Goal: Information Seeking & Learning: Learn about a topic

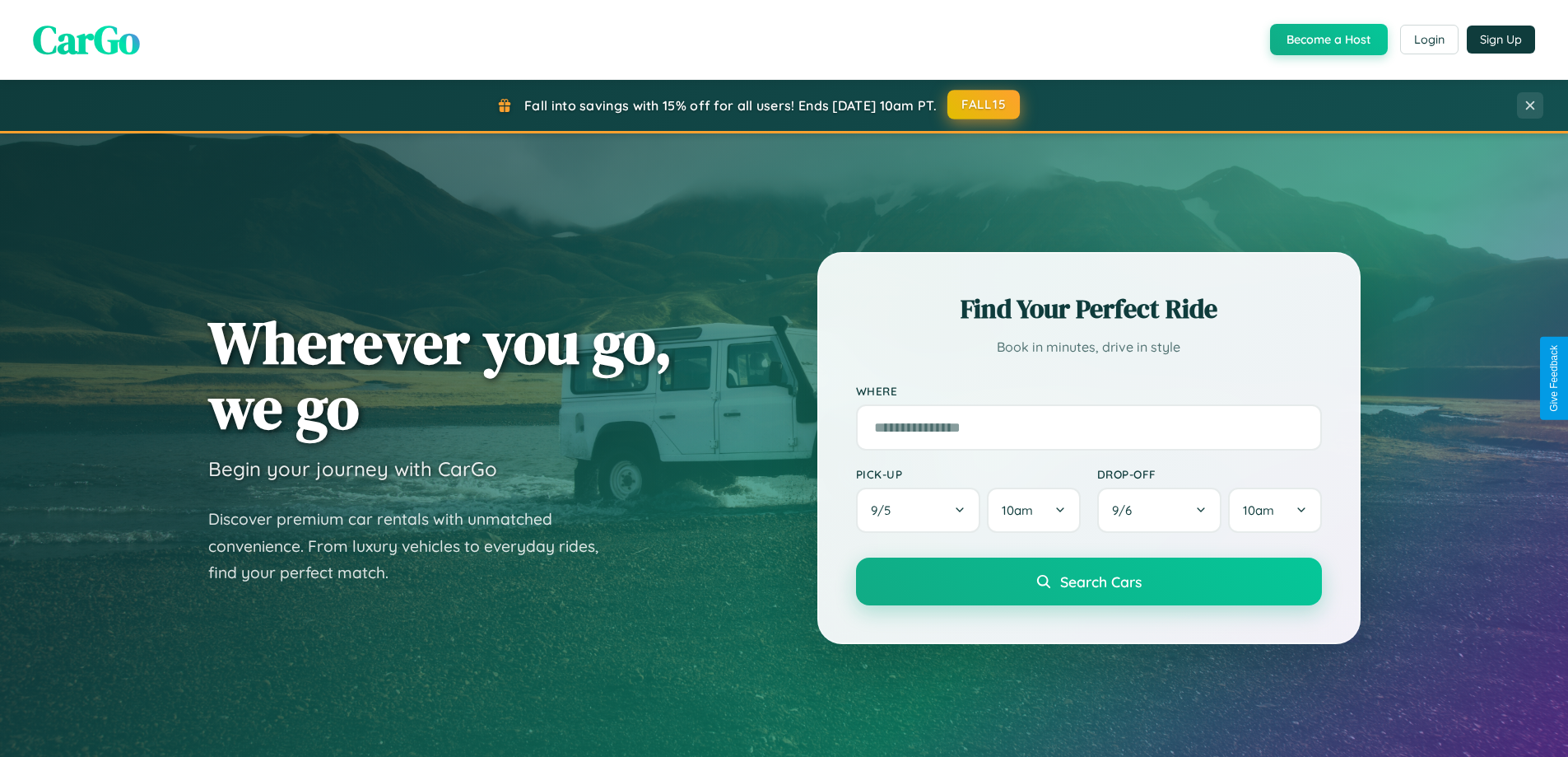
click at [985, 104] on button "FALL15" at bounding box center [983, 105] width 73 height 30
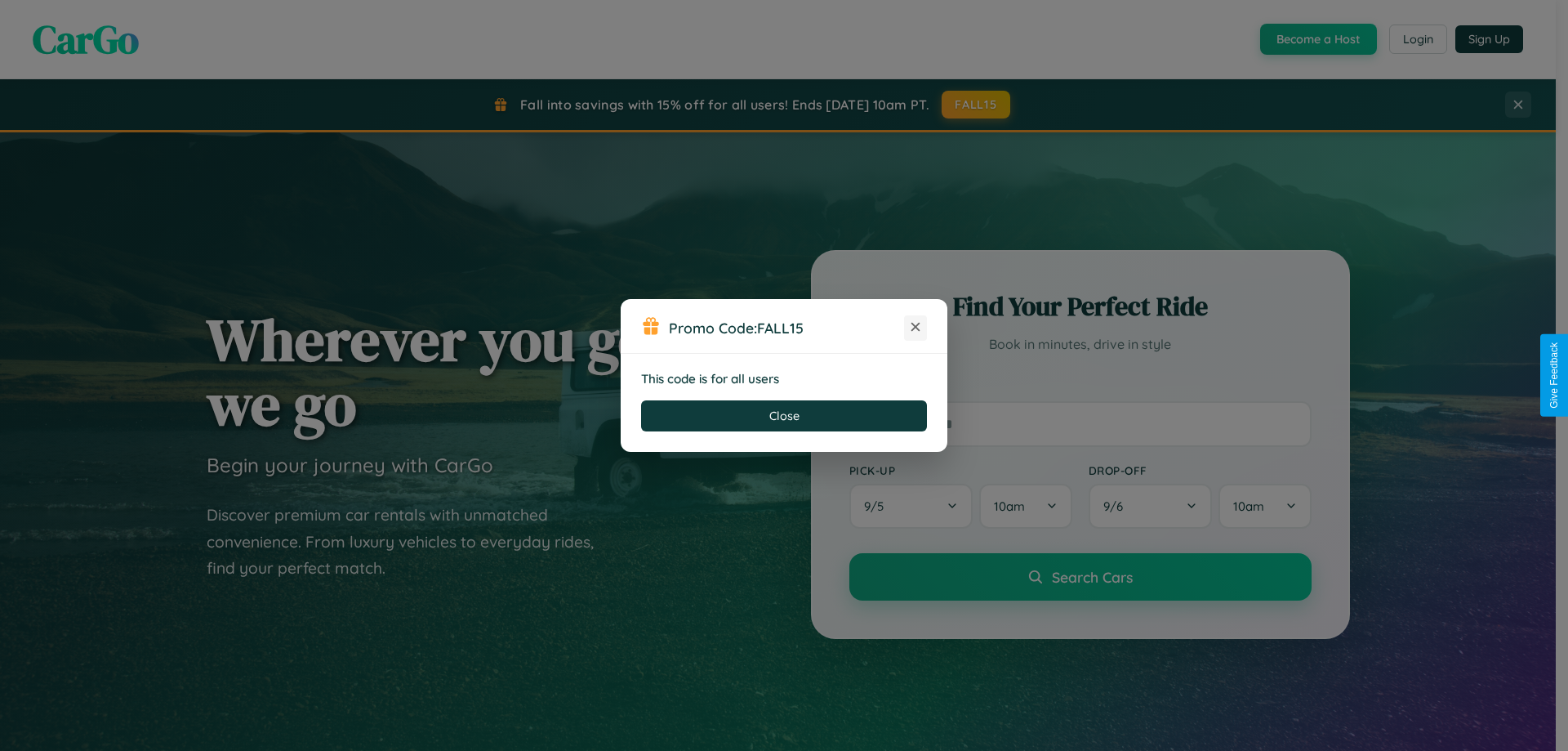
click at [916, 328] on icon at bounding box center [916, 327] width 17 height 17
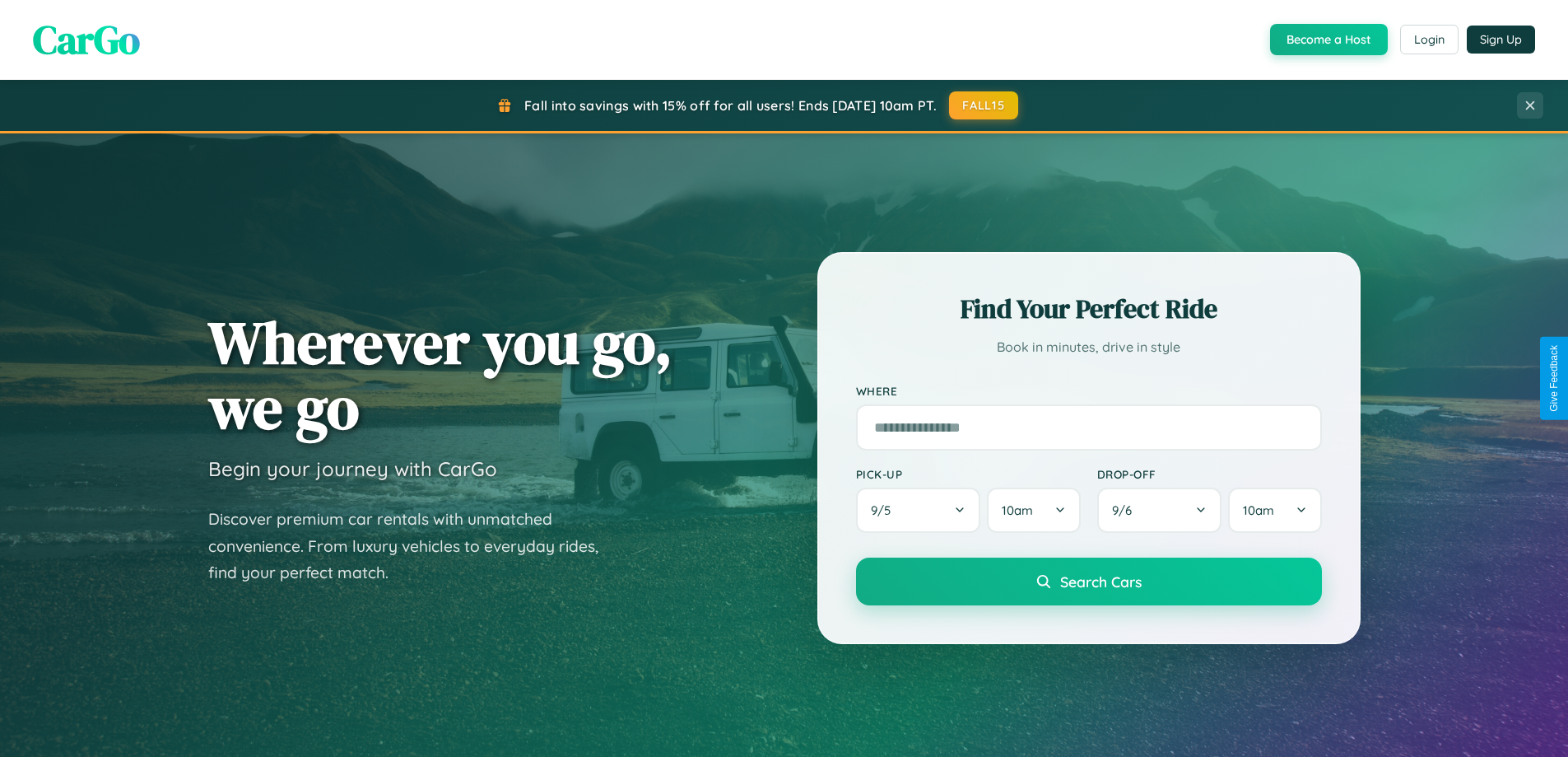
scroll to position [1133, 0]
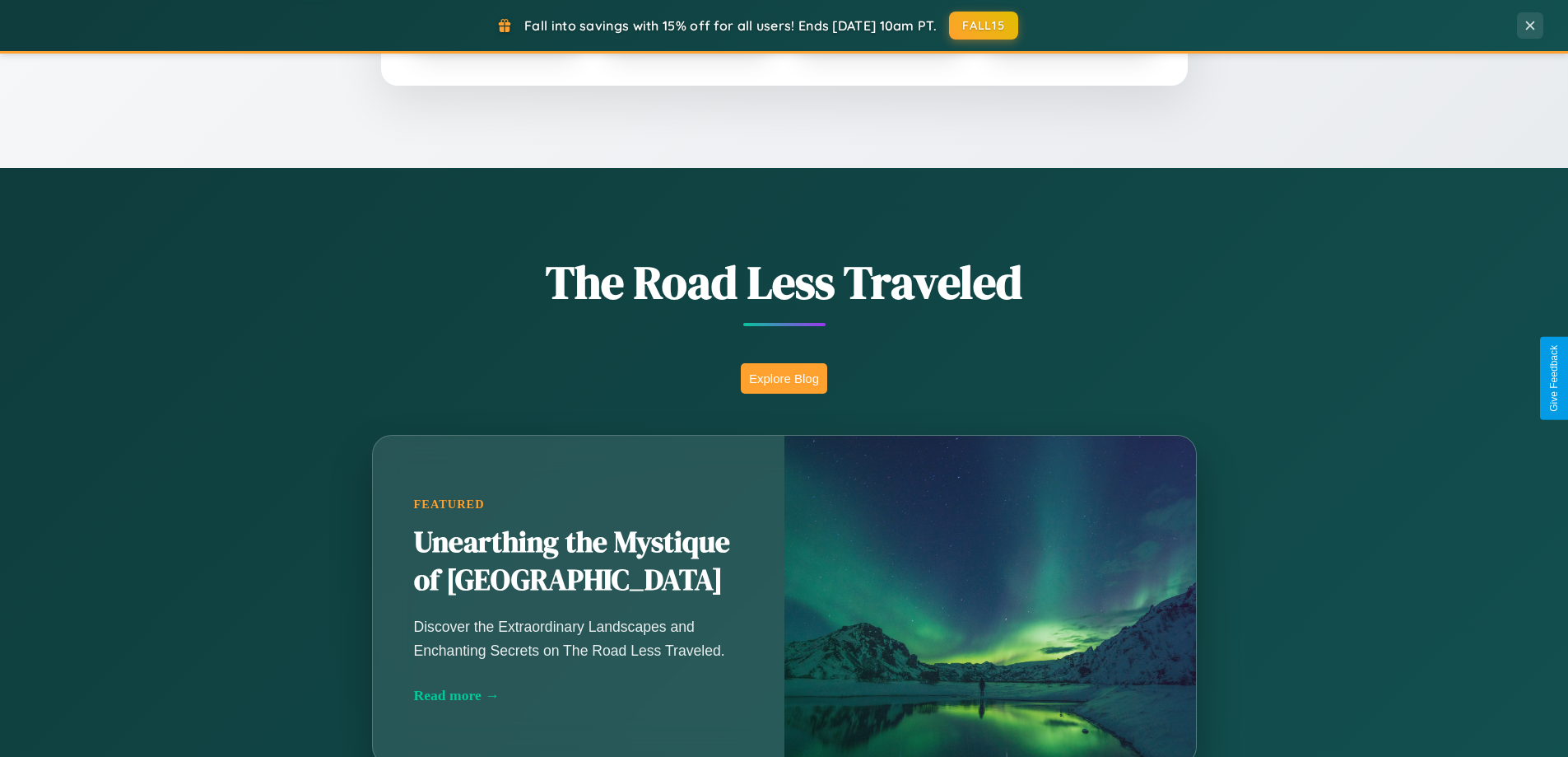
click at [784, 378] on button "Explore Blog" at bounding box center [784, 378] width 87 height 30
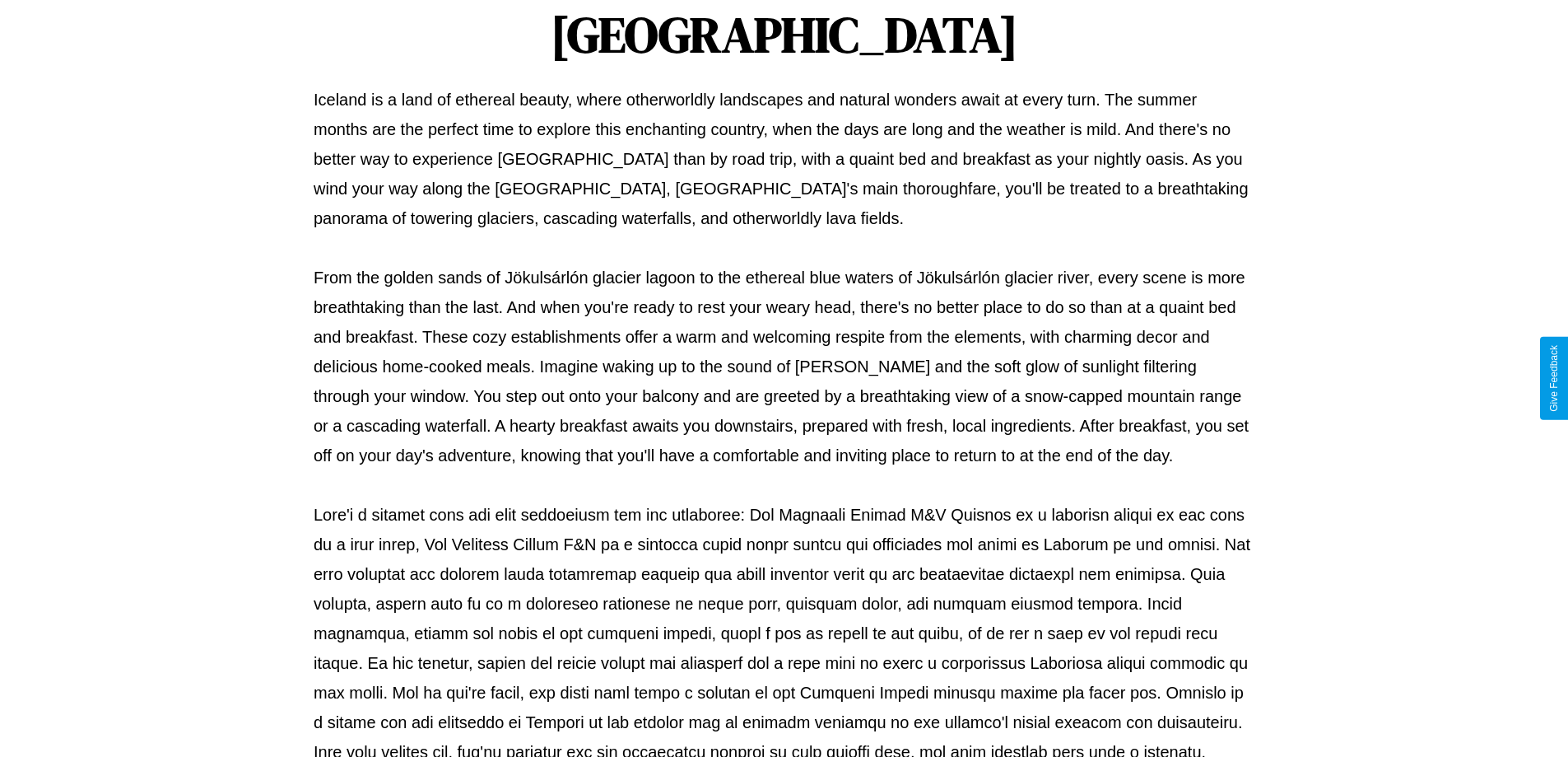
scroll to position [532, 0]
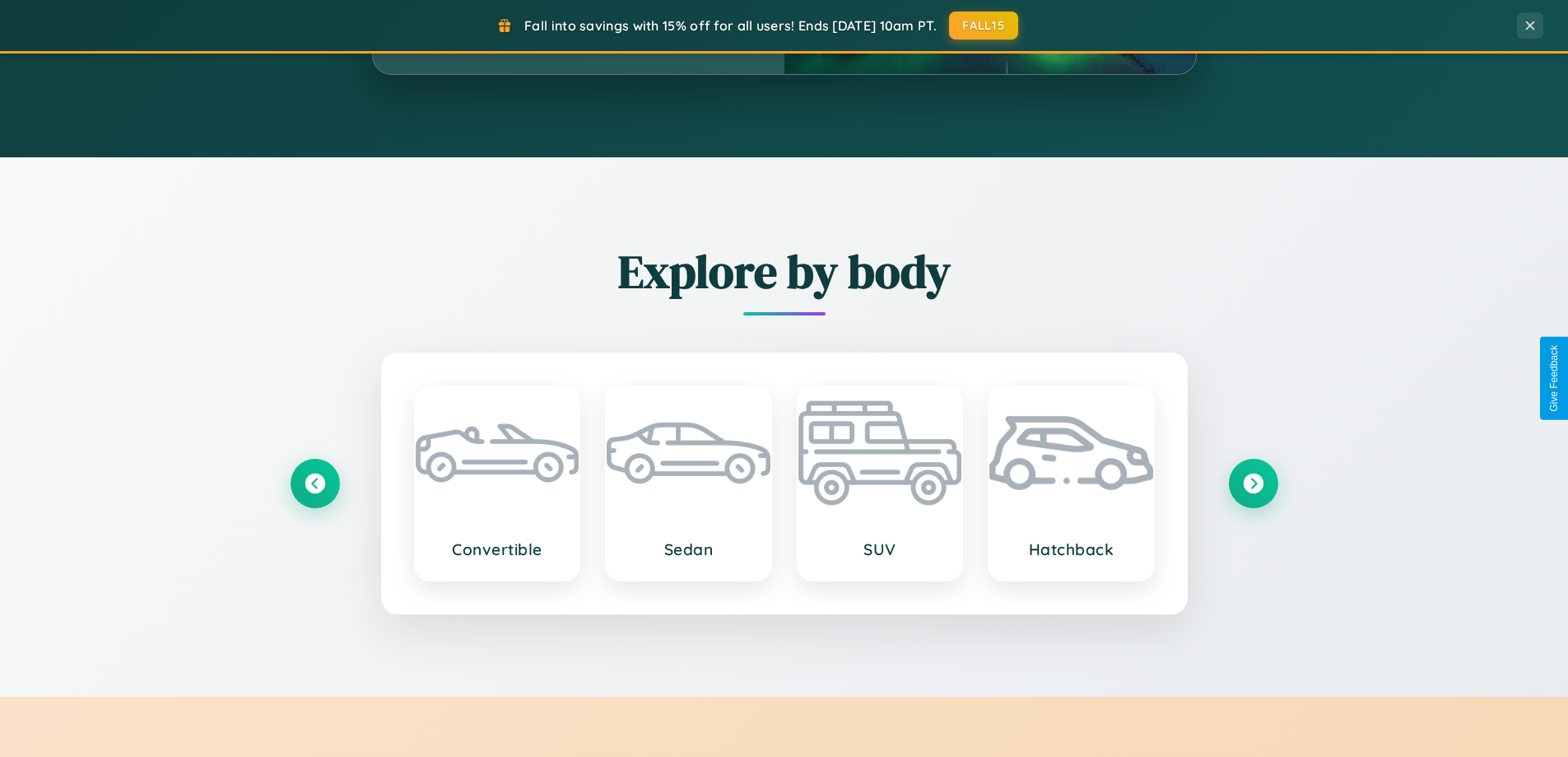
scroll to position [3168, 0]
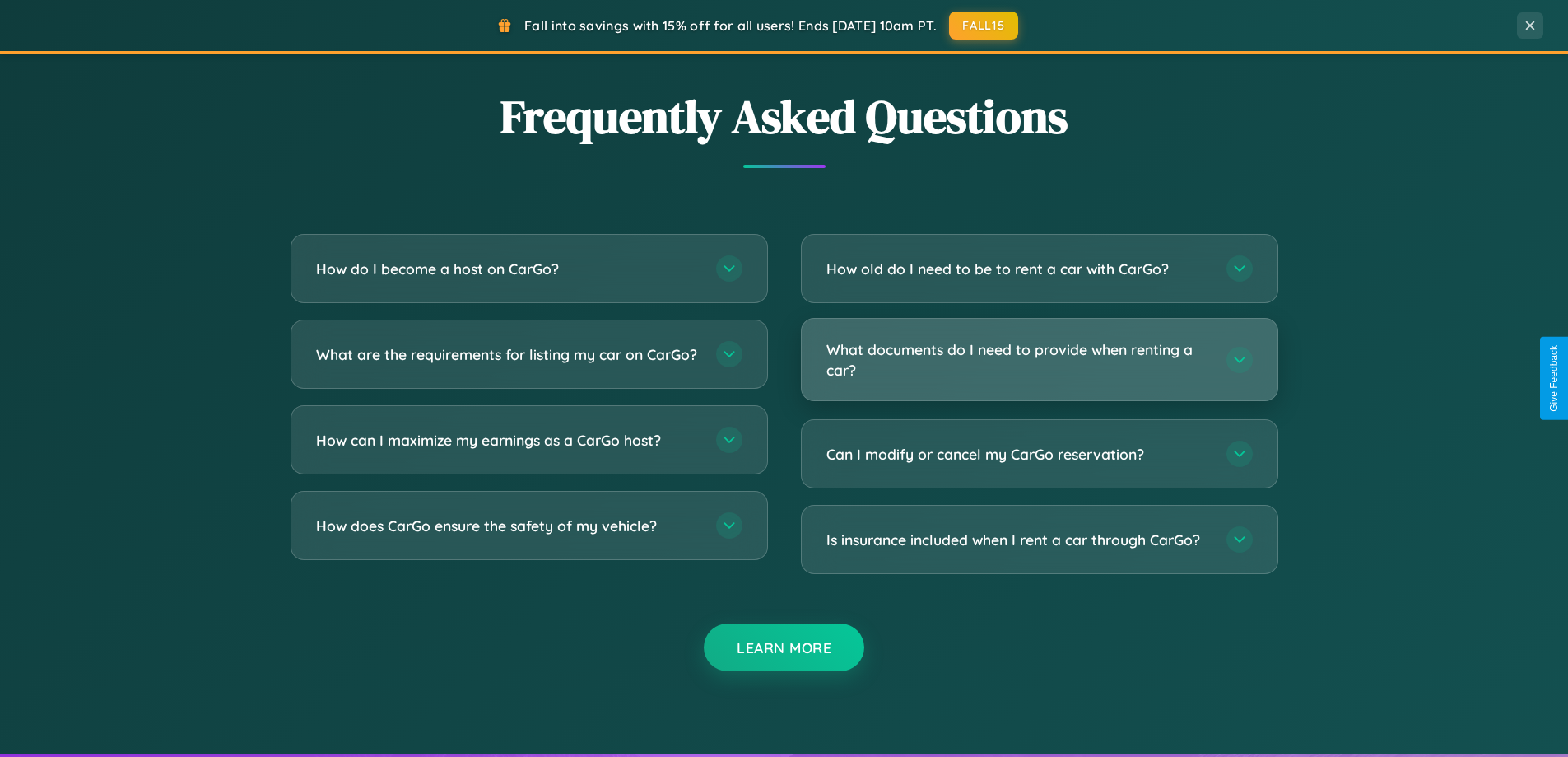
click at [1039, 361] on h3 "What documents do I need to provide when renting a car?" at bounding box center [1018, 359] width 384 height 40
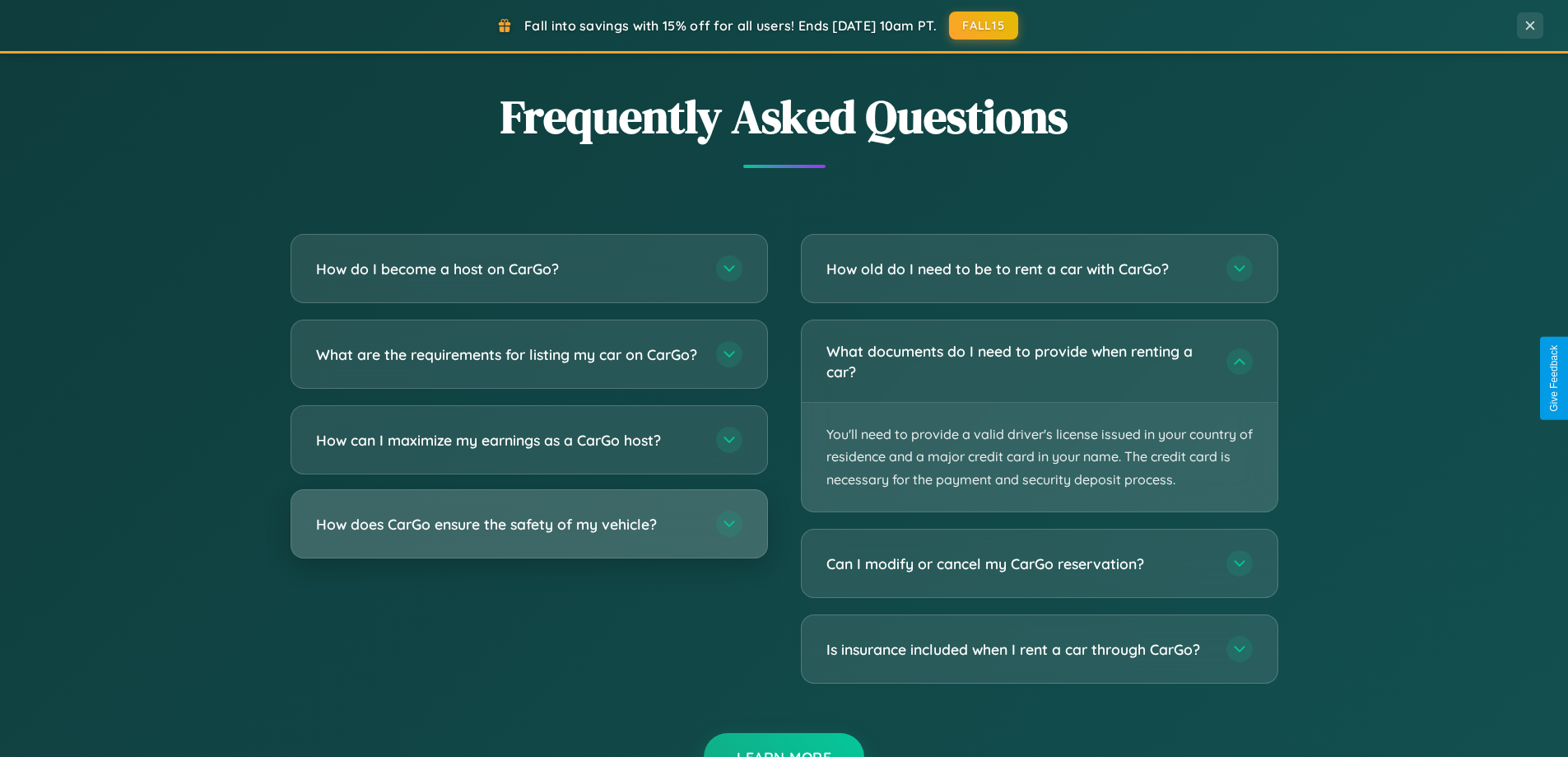
click at [528, 534] on h3 "How does CarGo ensure the safety of my vehicle?" at bounding box center [508, 524] width 384 height 21
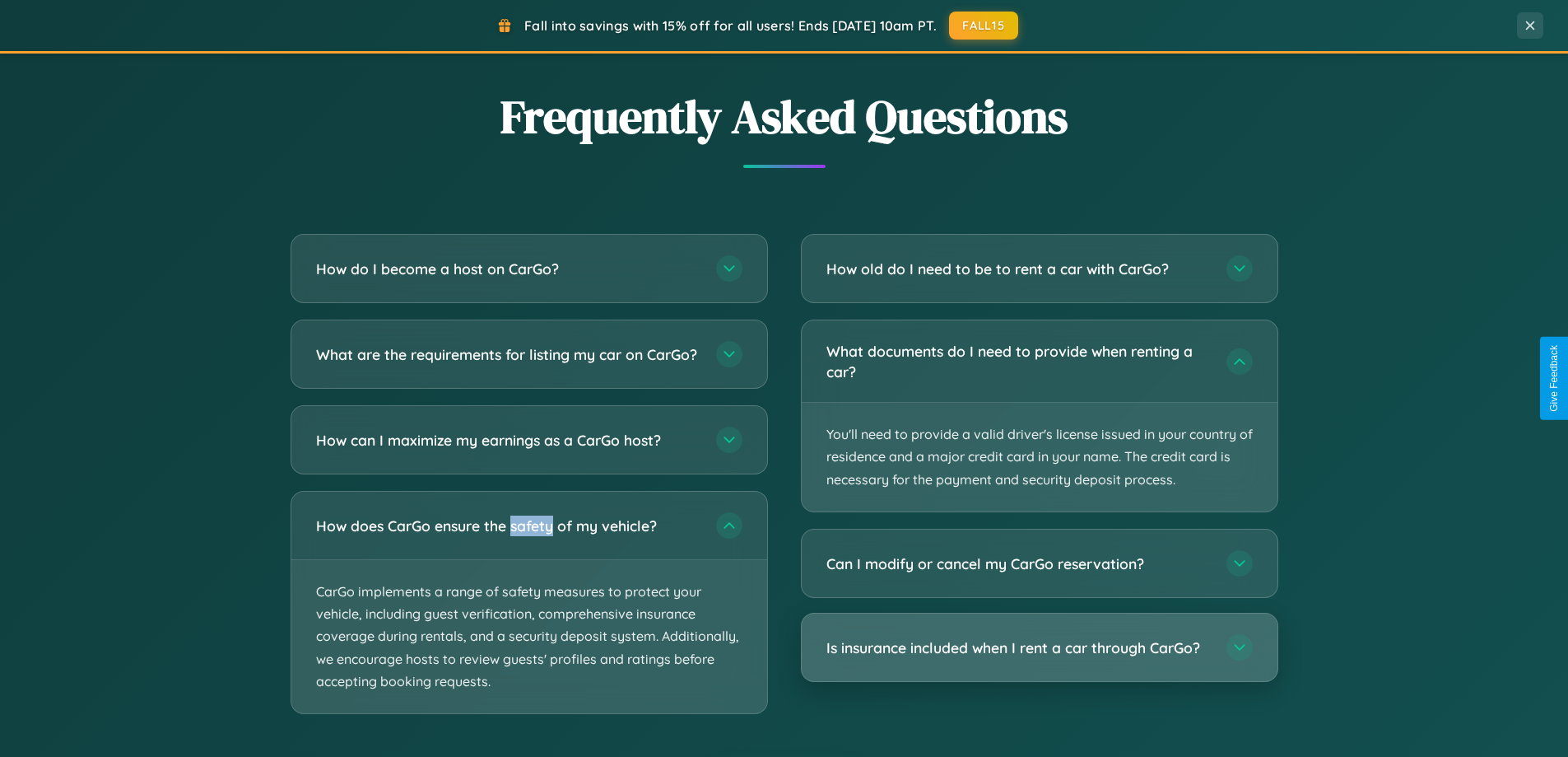
click at [1039, 648] on h3 "Is insurance included when I rent a car through CarGo?" at bounding box center [1018, 648] width 384 height 21
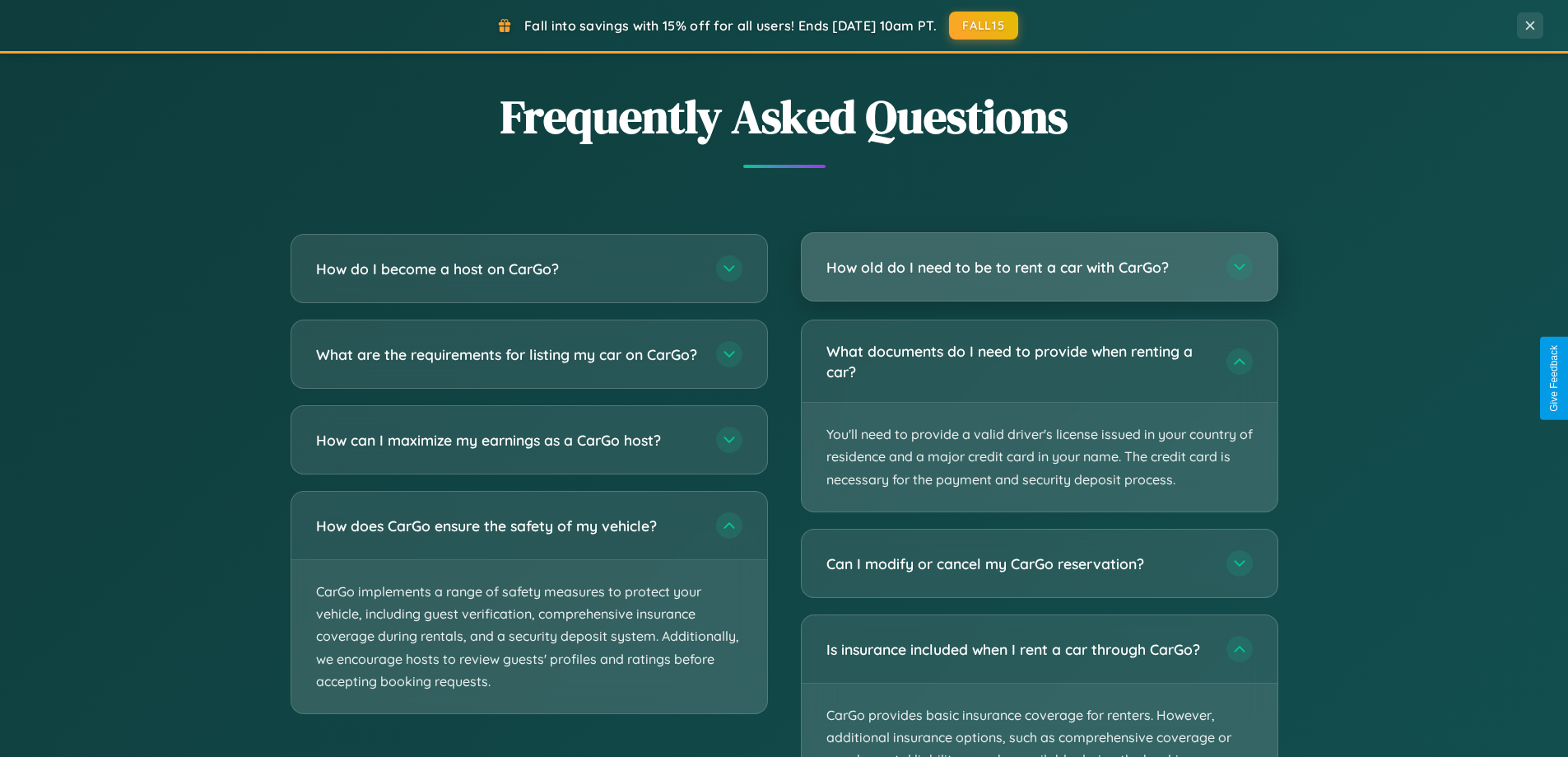
click at [1039, 269] on h3 "How old do I need to be to rent a car with CarGo?" at bounding box center [1018, 267] width 384 height 21
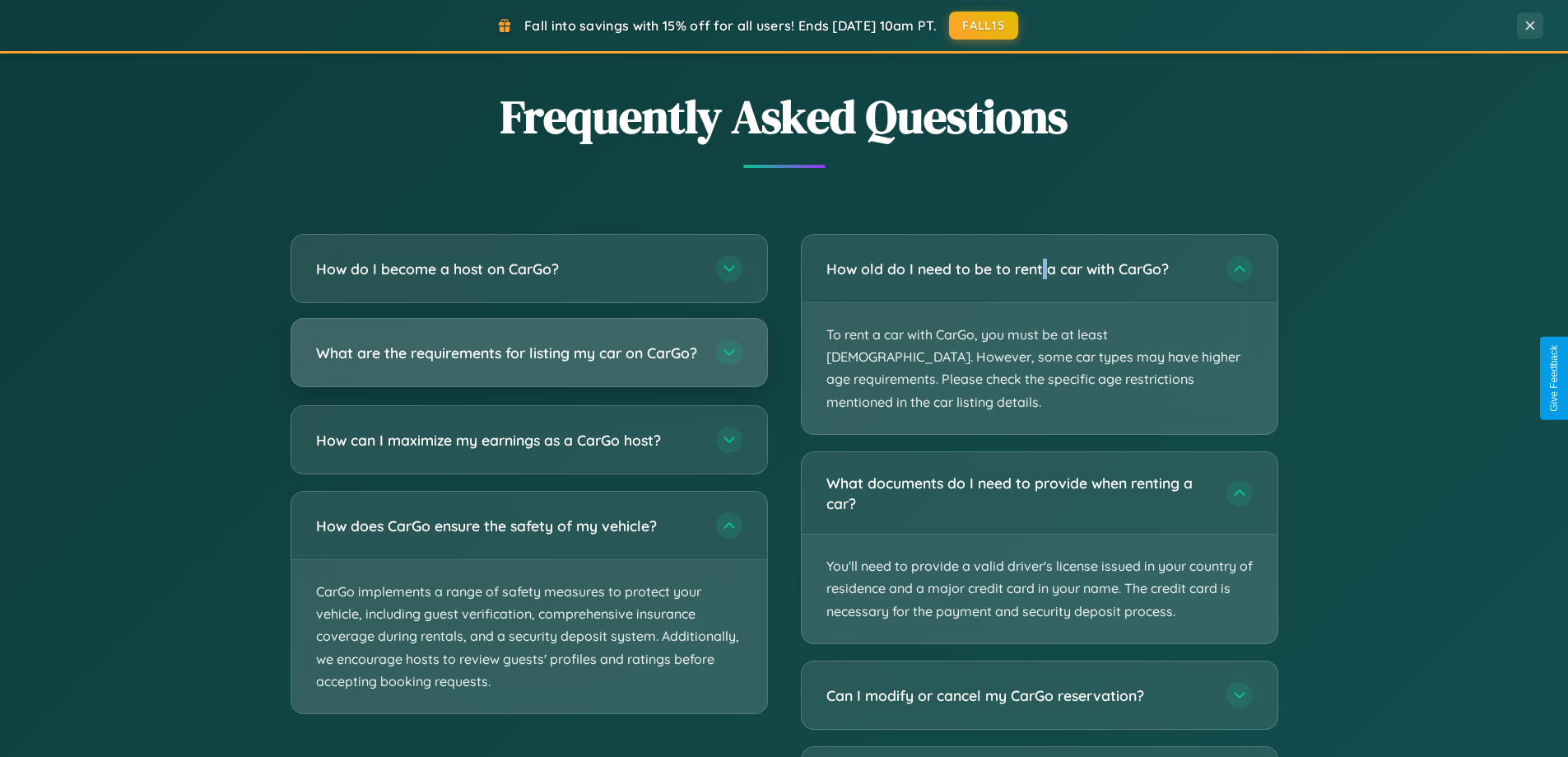
click at [528, 360] on h3 "What are the requirements for listing my car on CarGo?" at bounding box center [508, 352] width 384 height 21
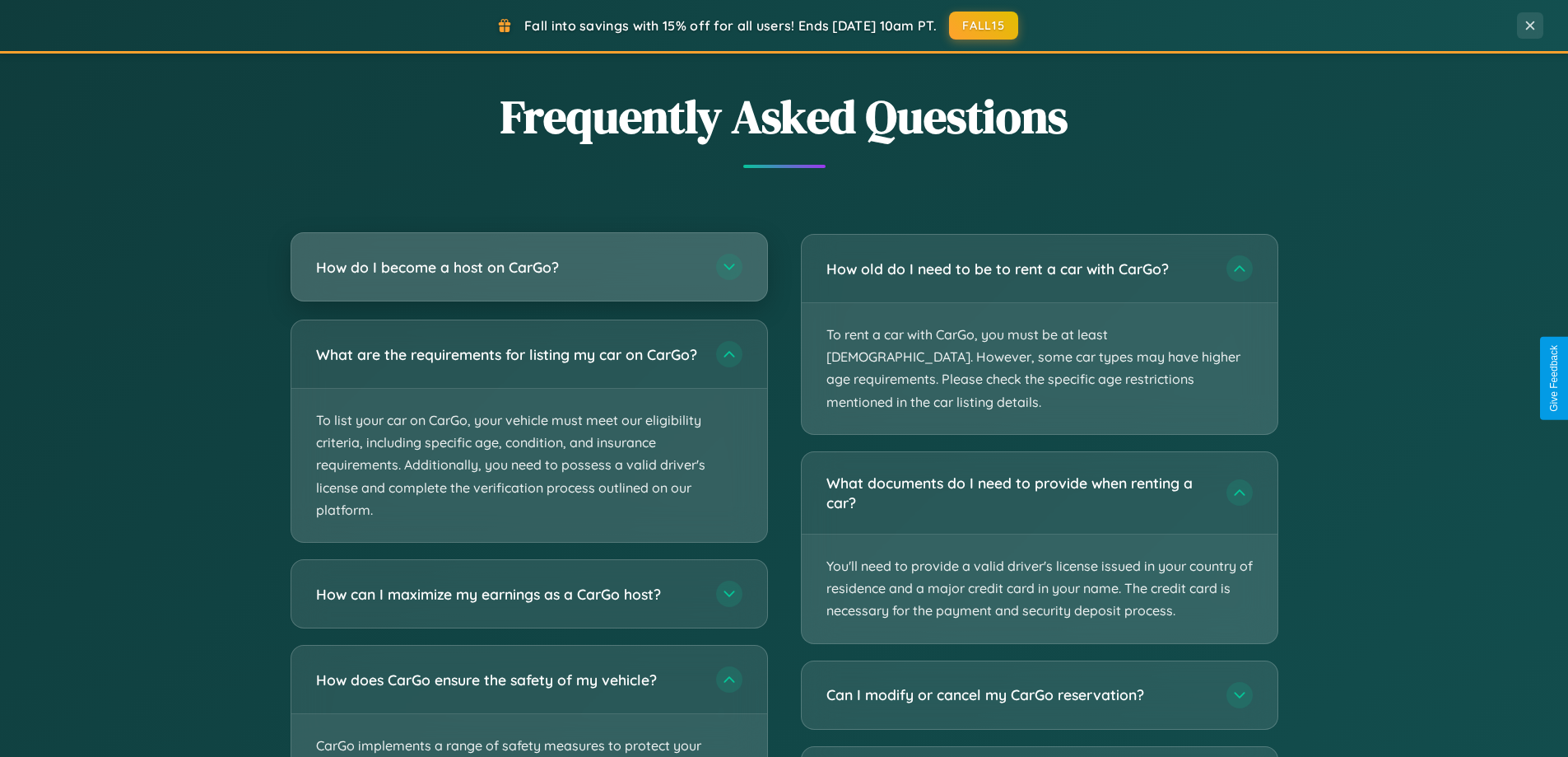
click at [528, 269] on h3 "How do I become a host on CarGo?" at bounding box center [508, 267] width 384 height 21
